Goal: Find specific page/section: Find specific page/section

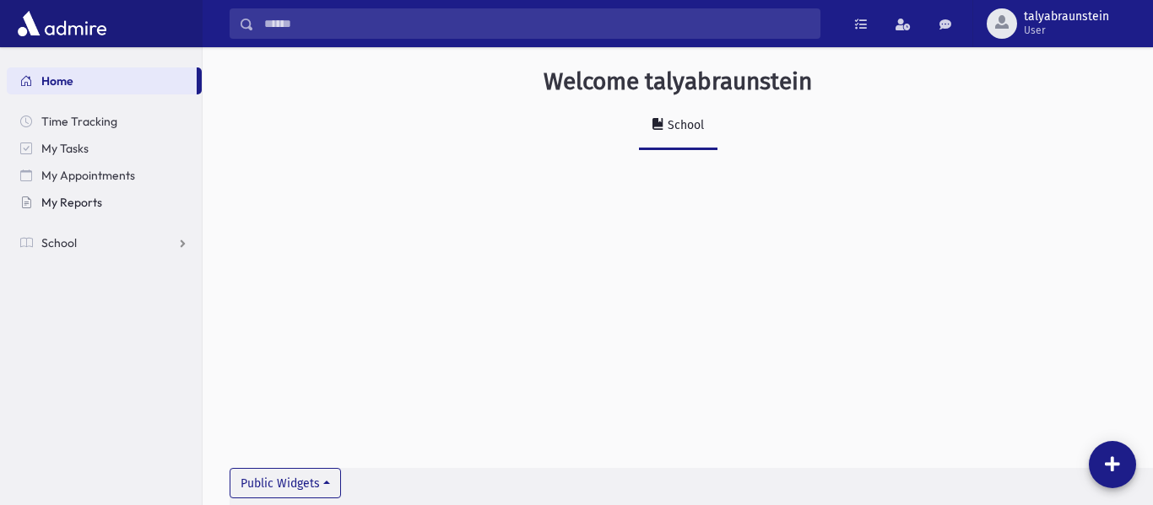
click at [72, 202] on span "My Reports" at bounding box center [71, 202] width 61 height 15
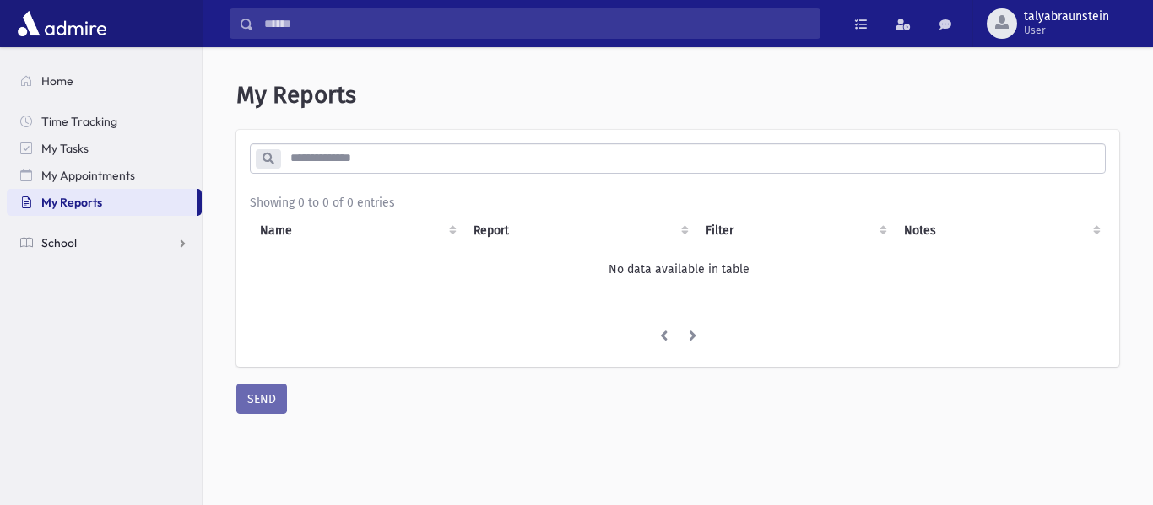
click at [69, 243] on span "School" at bounding box center [58, 242] width 35 height 15
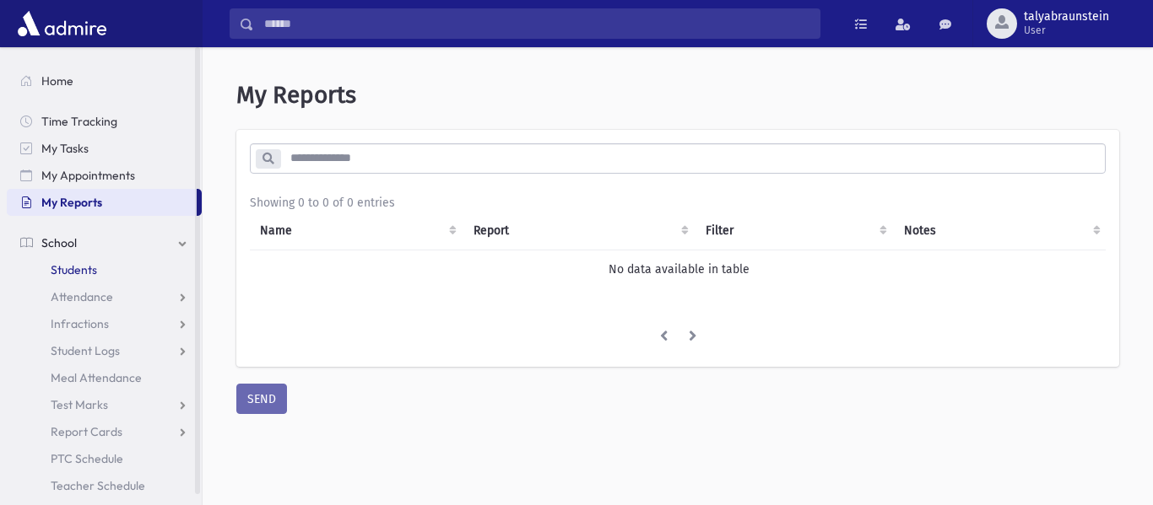
click at [73, 275] on span "Students" at bounding box center [74, 269] width 46 height 15
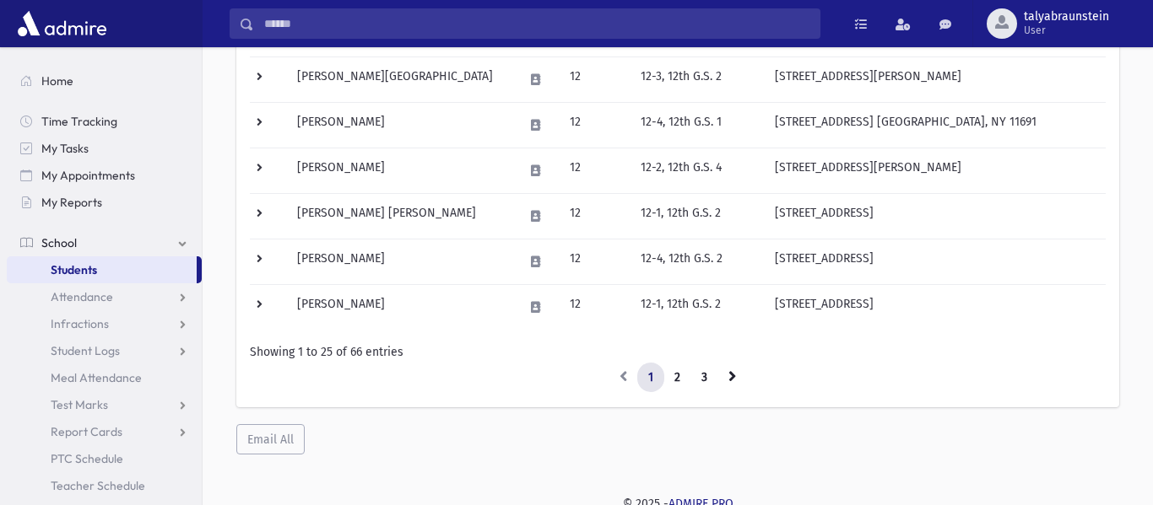
scroll to position [1106, 0]
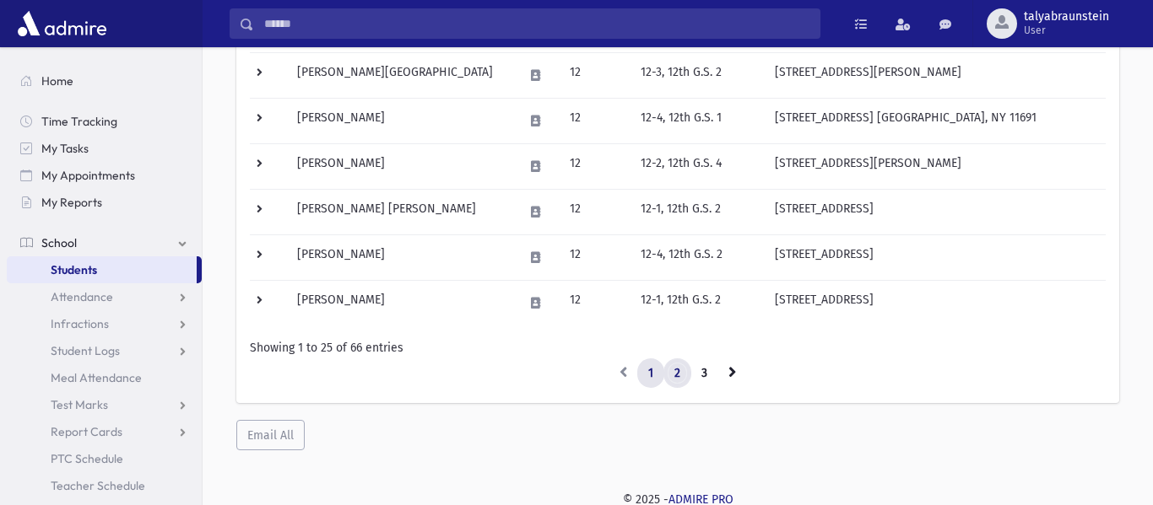
click at [677, 373] on link "2" at bounding box center [677, 374] width 28 height 30
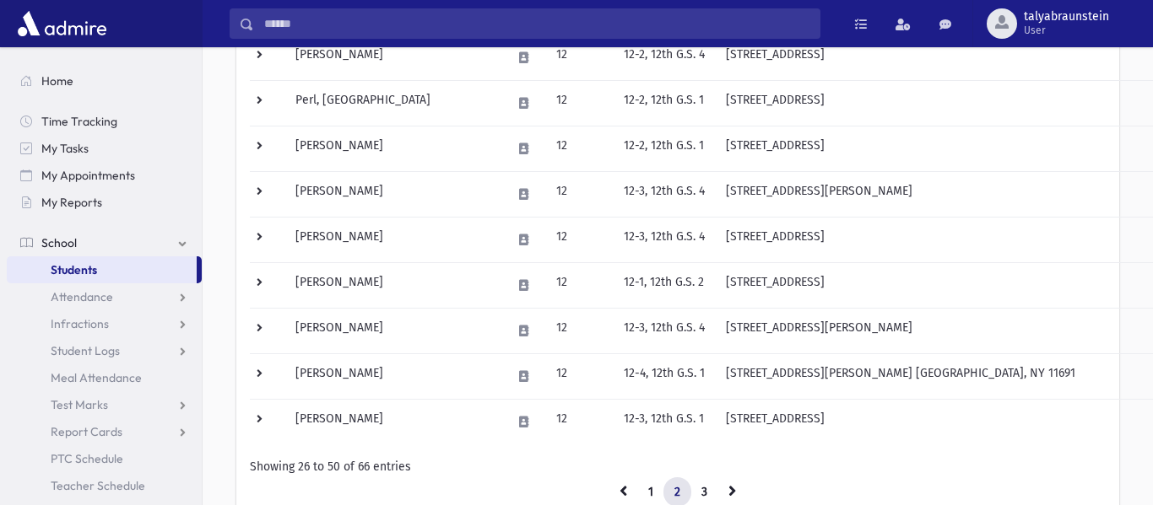
scroll to position [988, 0]
click at [705, 484] on link "3" at bounding box center [704, 492] width 28 height 30
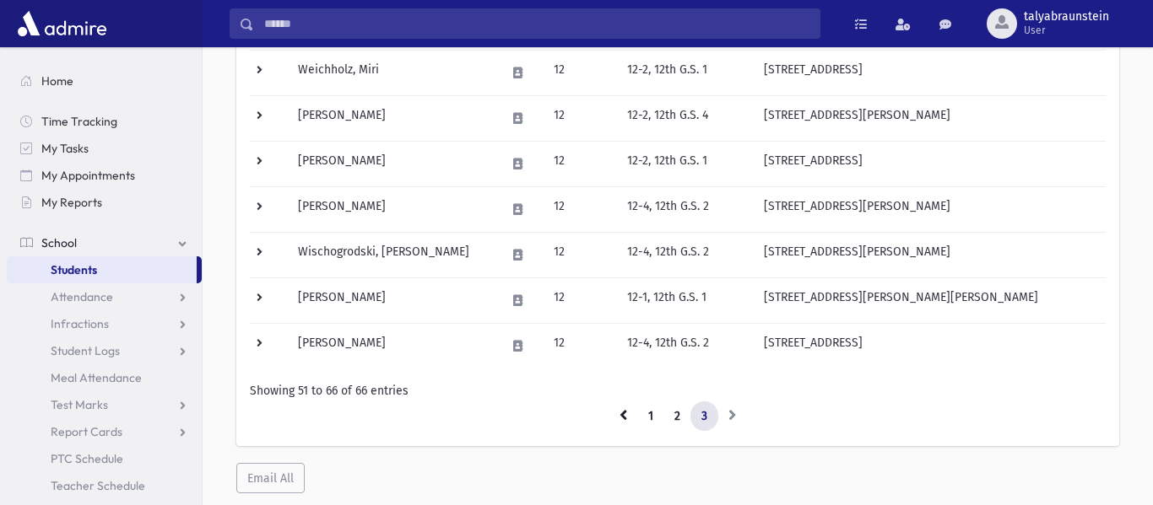
scroll to position [699, 0]
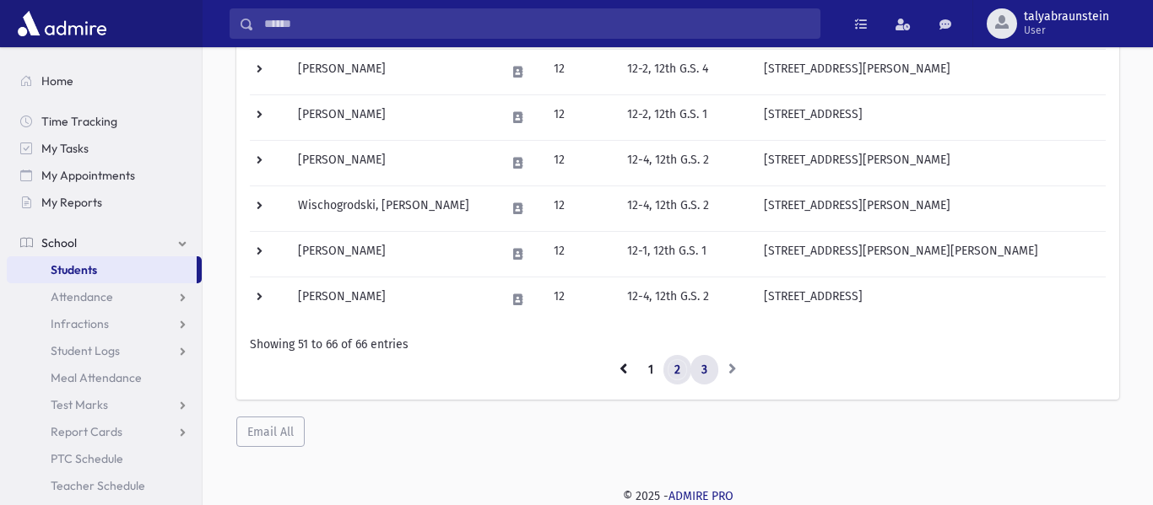
click at [674, 371] on link "2" at bounding box center [677, 370] width 28 height 30
